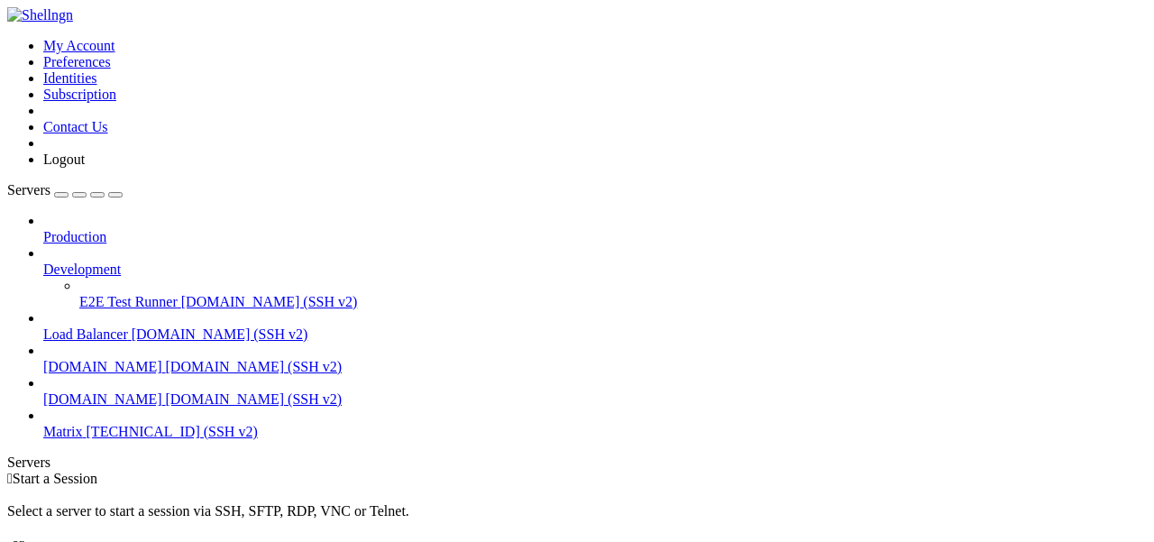
click at [83, 424] on span "Matrix" at bounding box center [63, 431] width 40 height 15
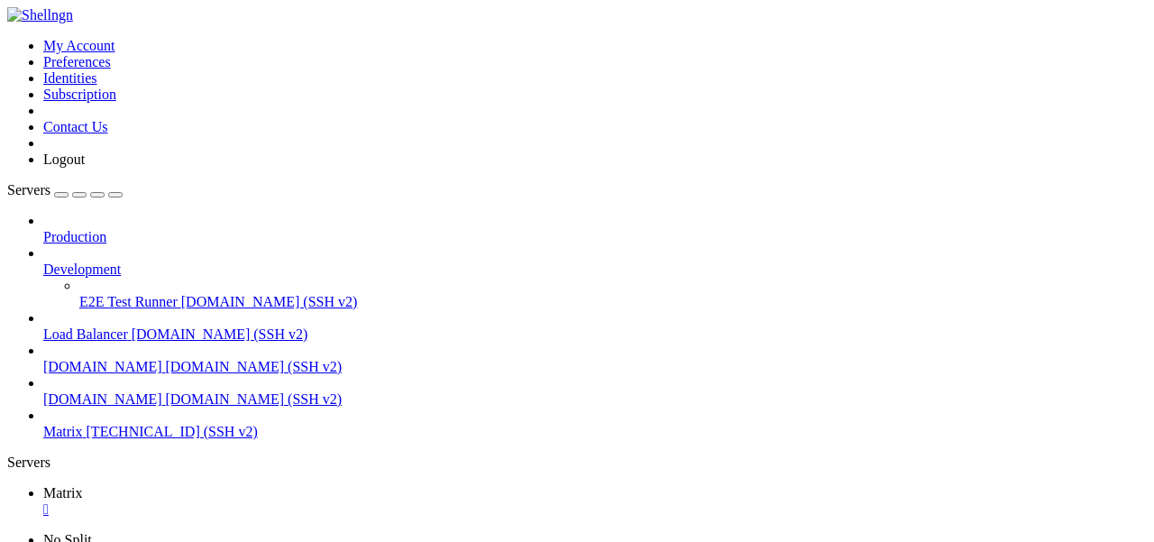
scroll to position [30, 0]
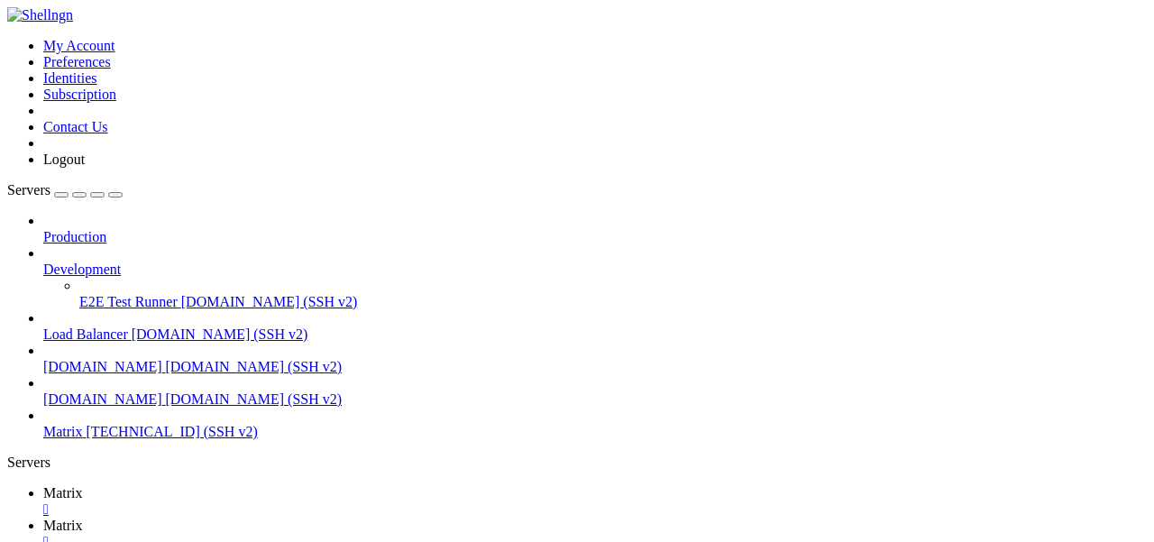
click at [319, 105] on td " matrix-[MEDICAL_DATA]" at bounding box center [164, 96] width 310 height 18
type input "/etc/matrix-[MEDICAL_DATA]"
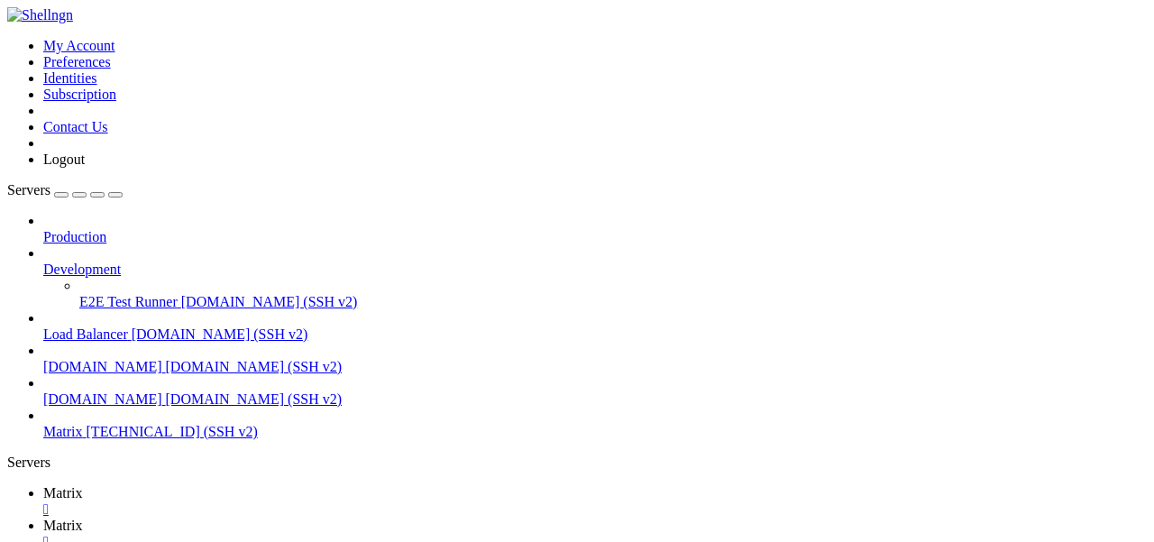
scroll to position [0, 0]
drag, startPoint x: 610, startPoint y: 243, endPoint x: 390, endPoint y: 243, distance: 219.9
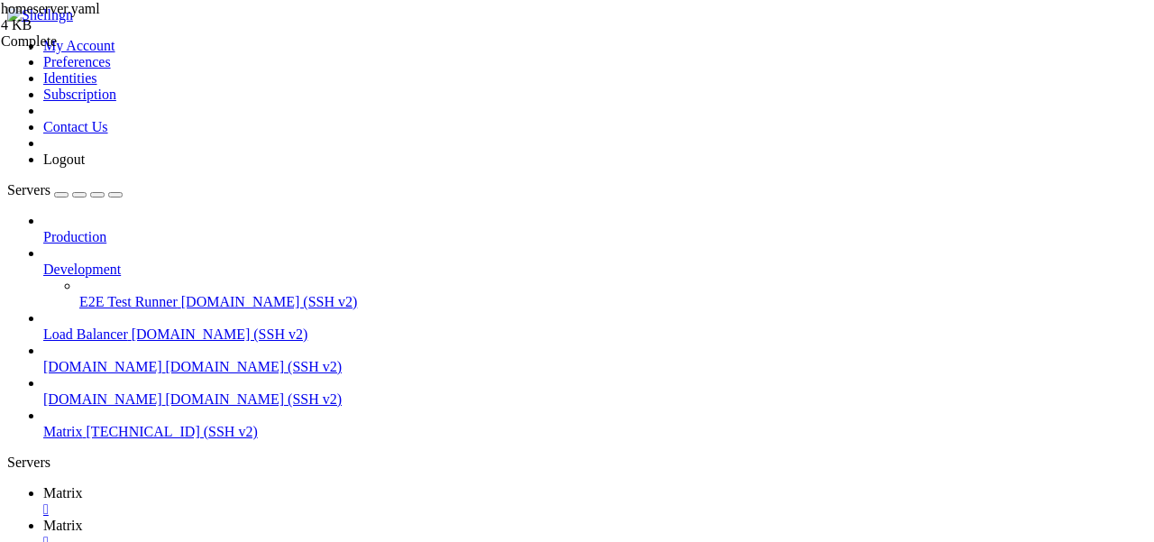
type textarea "recaptcha_public_key: 6Le5CaArAAAAADX_FbtE9yxZGTGds8dU-jiZY3fU"
paste textarea
drag, startPoint x: 611, startPoint y: 269, endPoint x: 396, endPoint y: 269, distance: 215.4
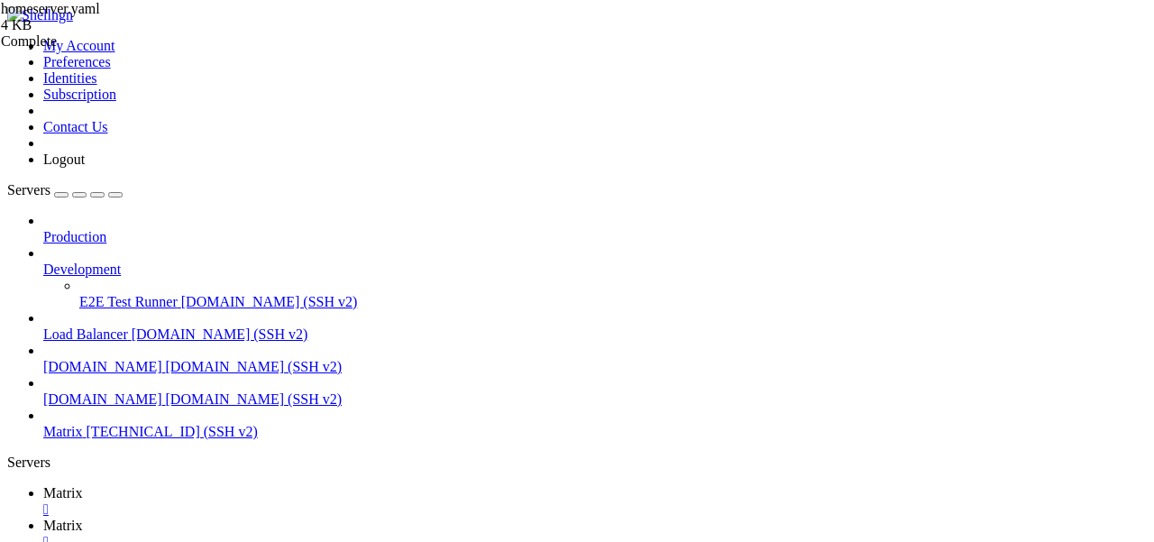
drag, startPoint x: 607, startPoint y: 248, endPoint x: 387, endPoint y: 248, distance: 219.9
paste textarea "B3CTGMRH0No3SLmCguYhrCmz7IA"
drag, startPoint x: 610, startPoint y: 268, endPoint x: 394, endPoint y: 268, distance: 216.3
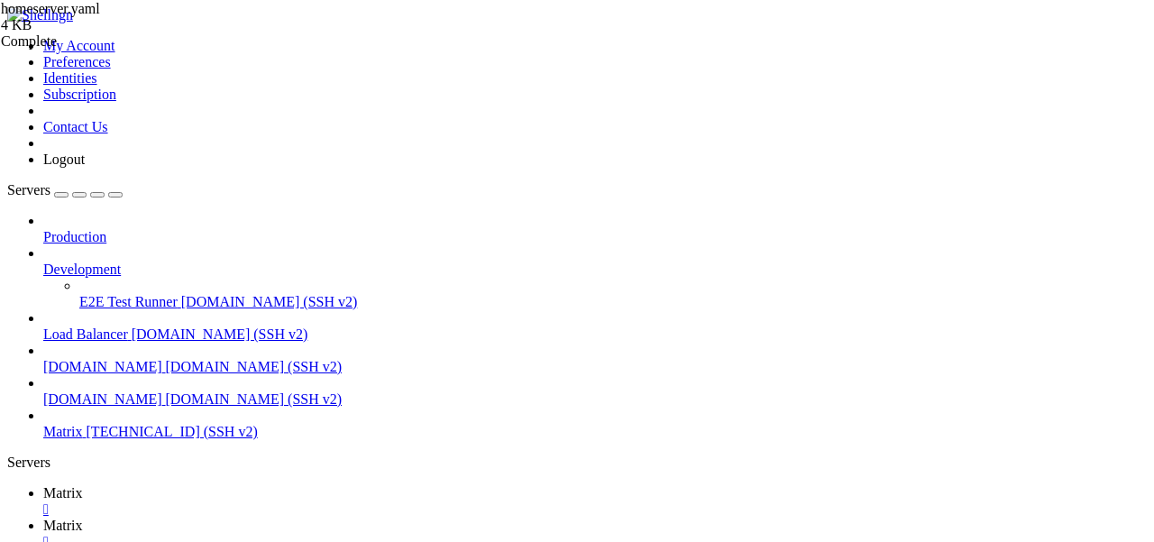
paste textarea "DX_FbtE9yxZGTGds8dU-jiZY3fU"
type textarea "recaptcha_private_key: [ENCRYPTION_KEY]"
type textarea "recaptcha_public_key: 6Le5CaArAAAAAB3CTGMRH0No3SLmCguYhrCmz7IA"
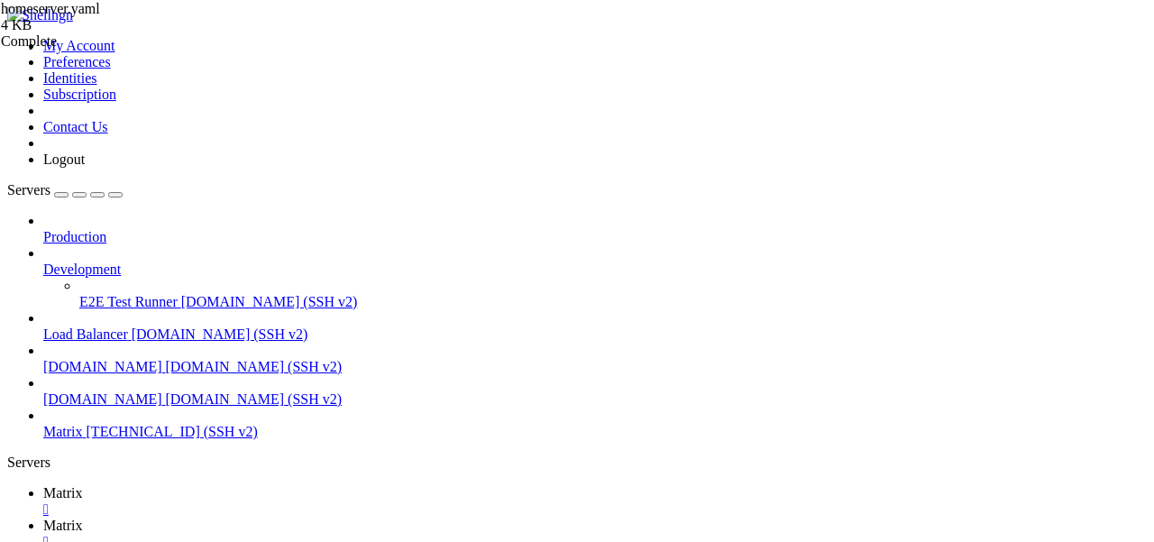
click at [83, 485] on span "Matrix" at bounding box center [63, 492] width 40 height 15
click at [83, 517] on span "Matrix" at bounding box center [63, 524] width 40 height 15
click at [83, 485] on span "Matrix" at bounding box center [63, 492] width 40 height 15
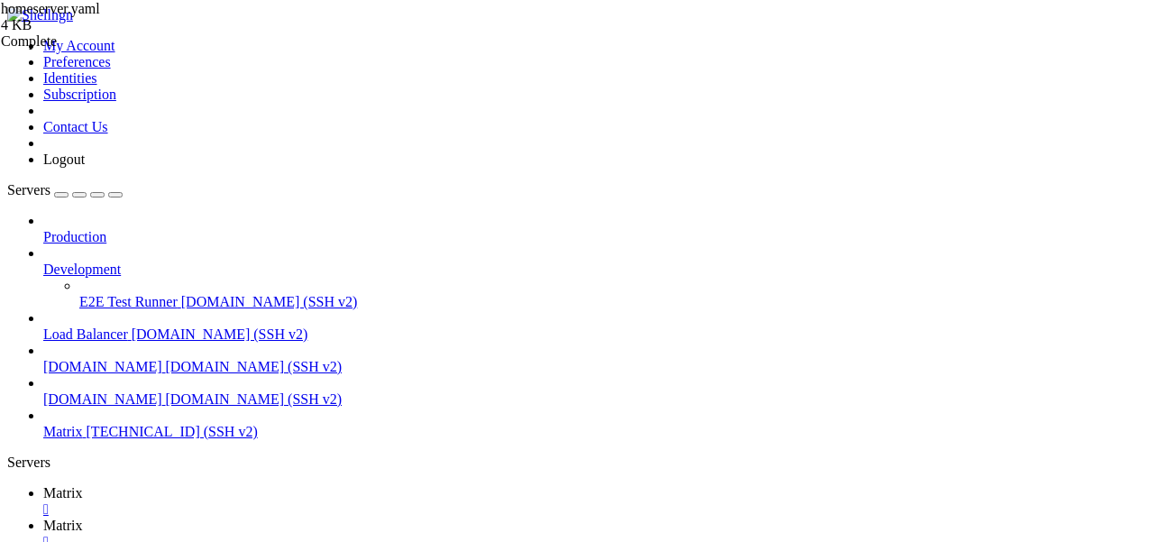
click at [350, 517] on link "Matrix " at bounding box center [594, 533] width 1103 height 32
drag, startPoint x: 388, startPoint y: 370, endPoint x: 607, endPoint y: 370, distance: 219.0
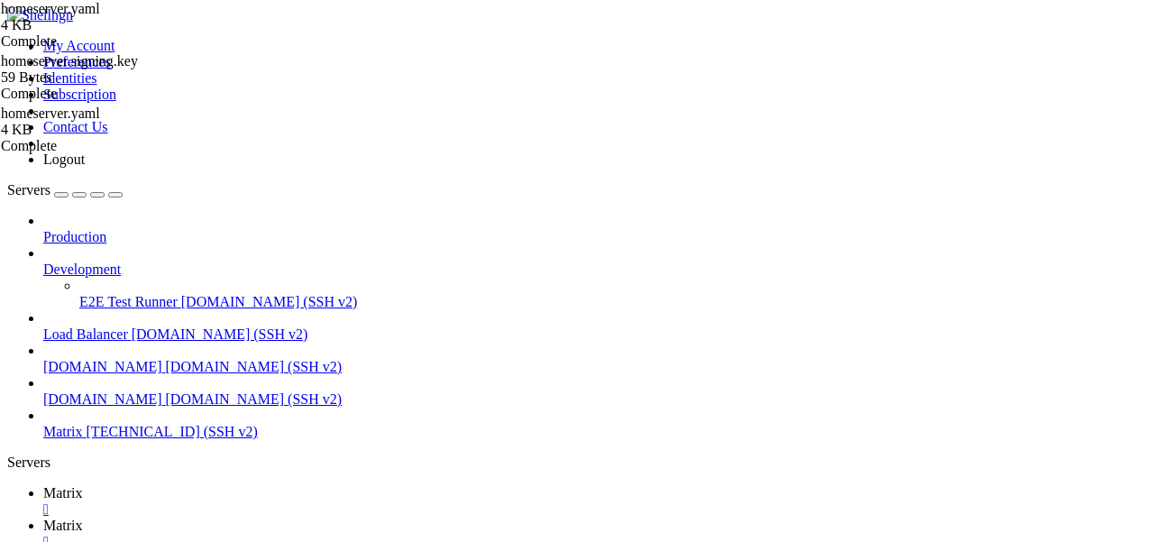
drag, startPoint x: 613, startPoint y: 385, endPoint x: 394, endPoint y: 385, distance: 219.0
paste textarea "B3CTGMRH0No3SLmCguYhrCmz7IA"
type textarea "recaptcha_private_key: [ENCRYPTION_KEY]"
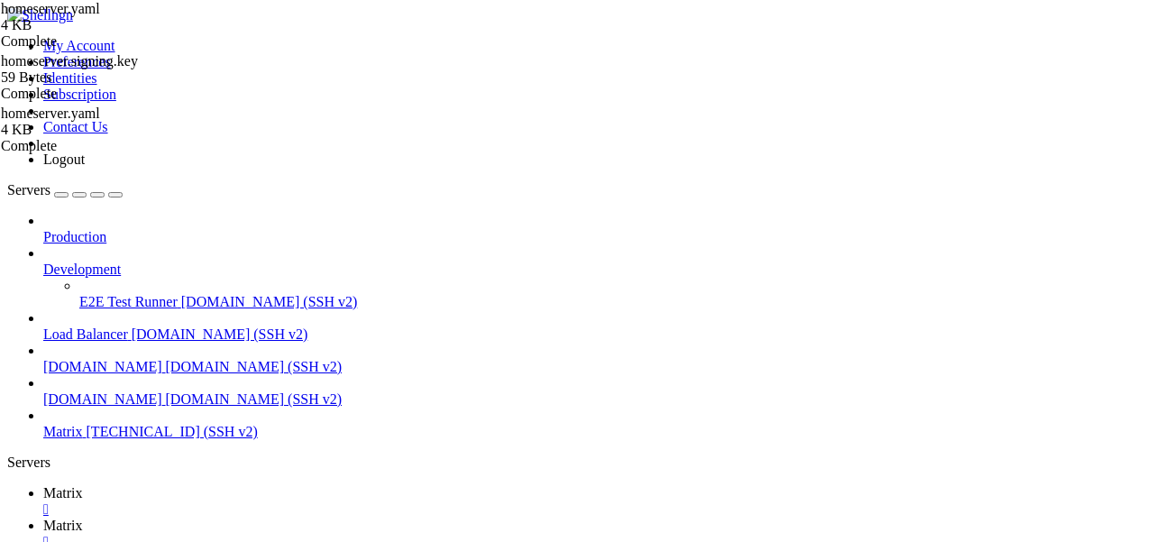
scroll to position [1119, 0]
click at [89, 409] on span " element-web" at bounding box center [49, 416] width 79 height 15
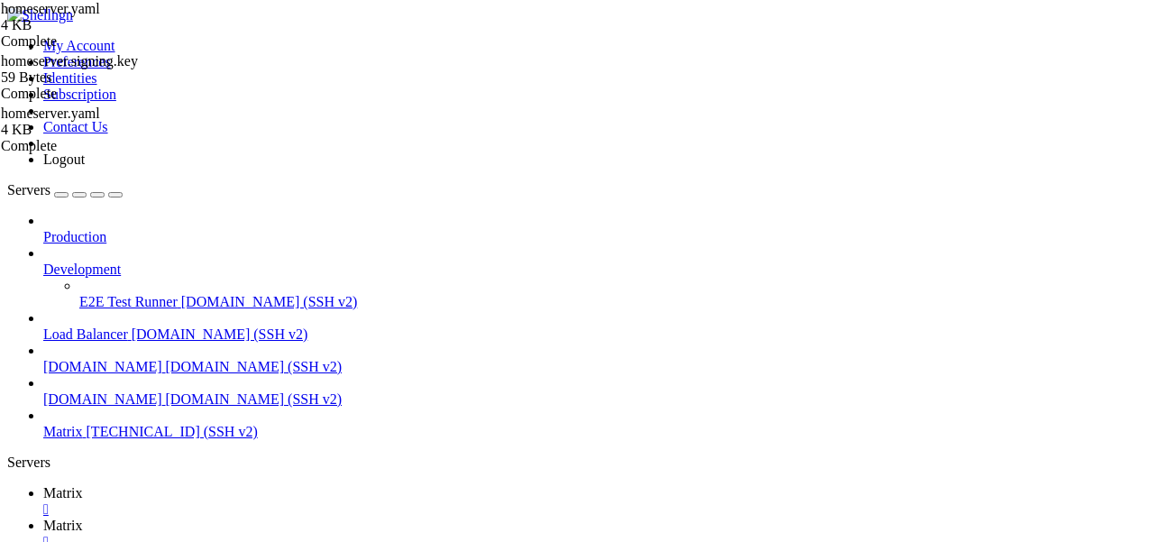
type input "/etc/apache2/sites-available"
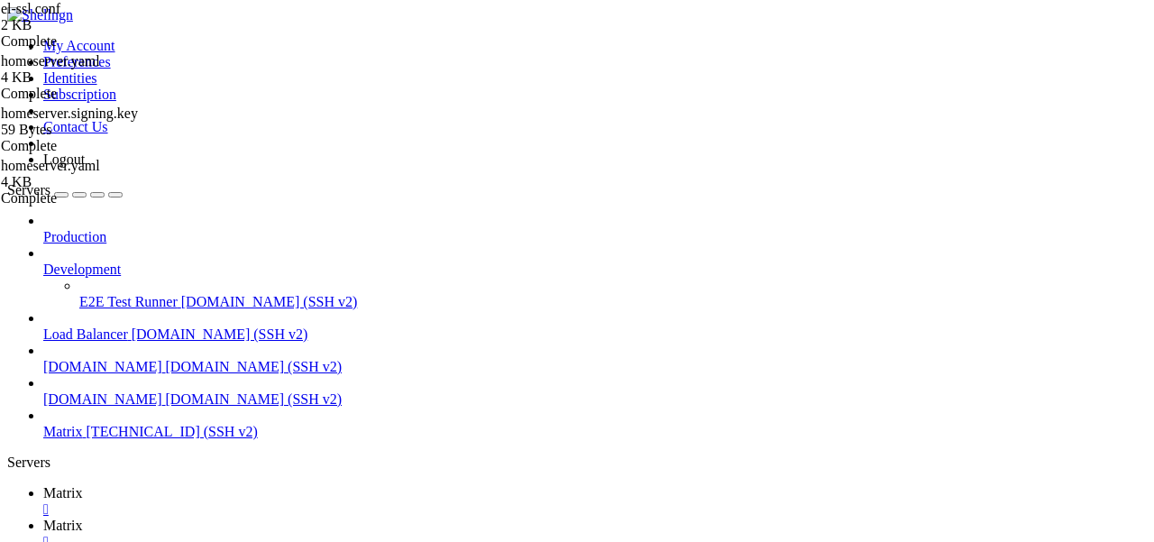
click at [83, 485] on span "Matrix" at bounding box center [63, 492] width 40 height 15
